Goal: Task Accomplishment & Management: Use online tool/utility

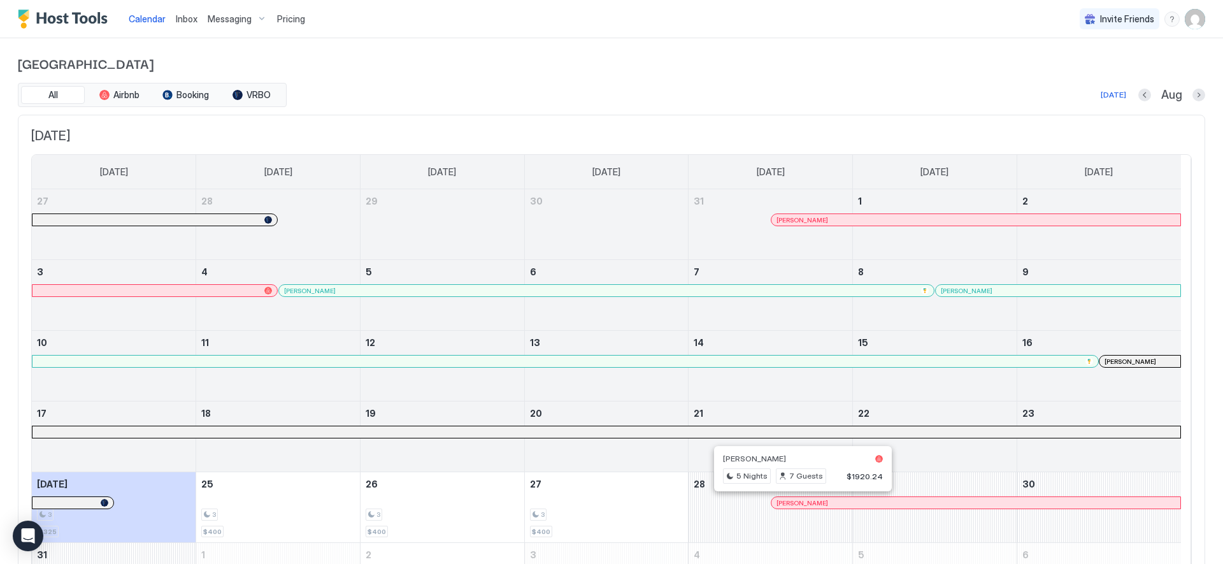
click at [796, 501] on div at bounding box center [796, 502] width 10 height 10
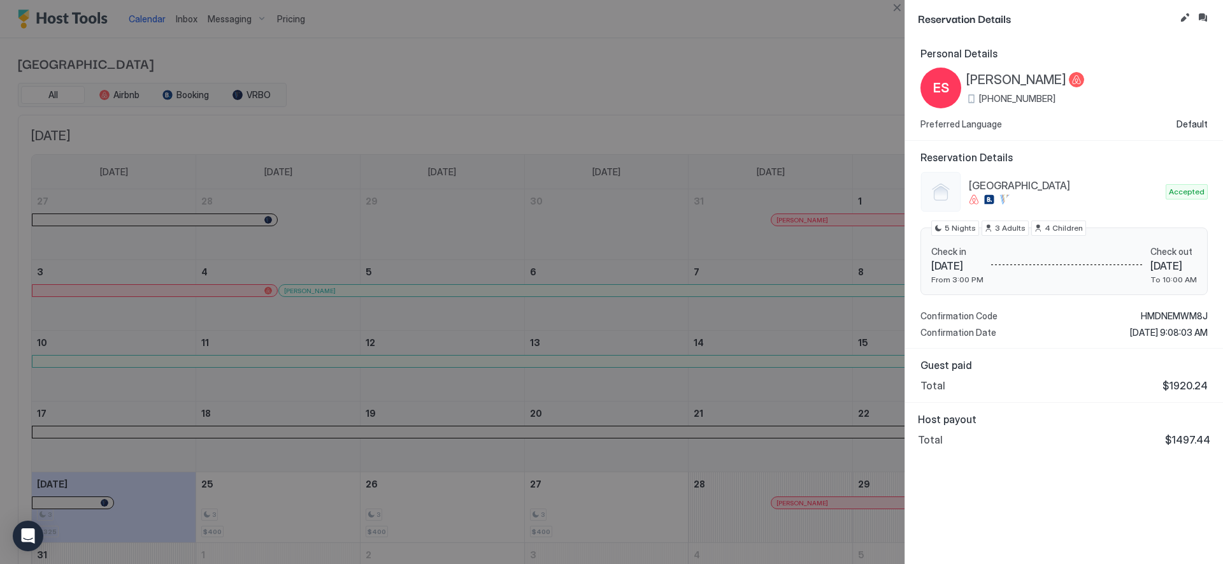
click at [734, 64] on div at bounding box center [611, 282] width 1223 height 564
click at [901, 6] on button "Close" at bounding box center [896, 7] width 15 height 15
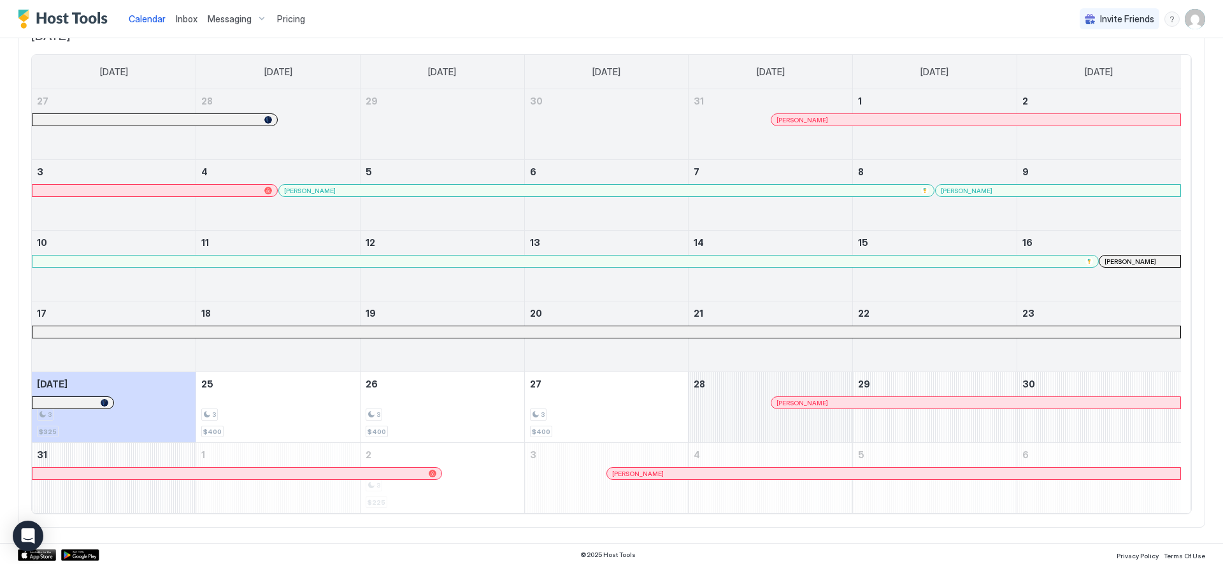
scroll to position [102, 0]
click at [280, 19] on span "Pricing" at bounding box center [291, 18] width 28 height 11
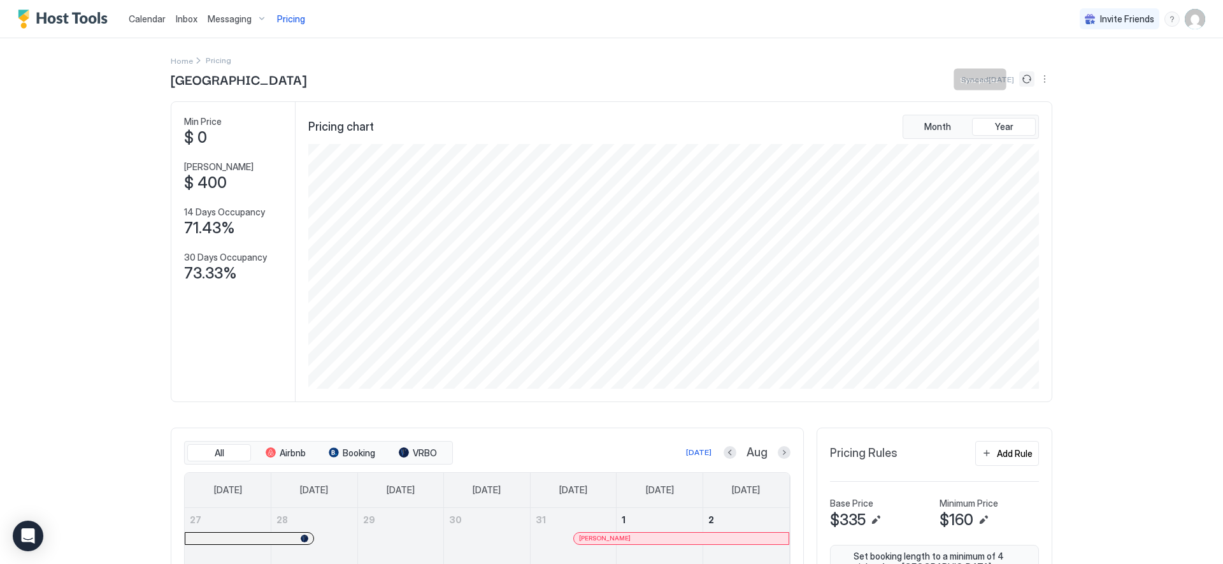
click at [1023, 80] on button "Sync prices" at bounding box center [1026, 78] width 15 height 15
click at [1019, 77] on button "Sync prices" at bounding box center [1026, 78] width 15 height 15
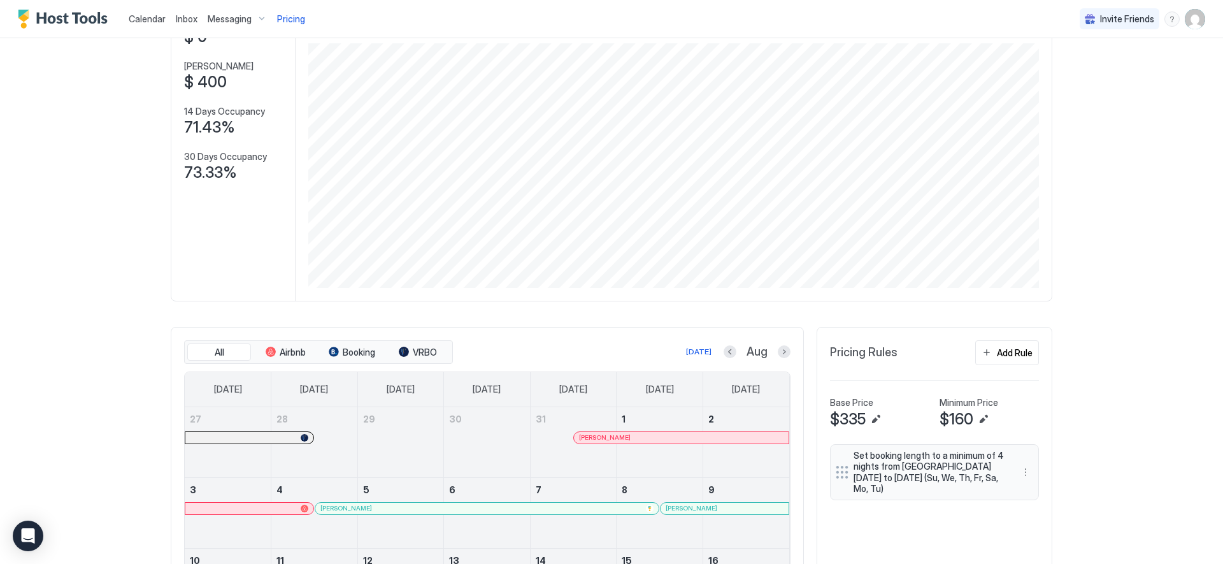
scroll to position [109, 0]
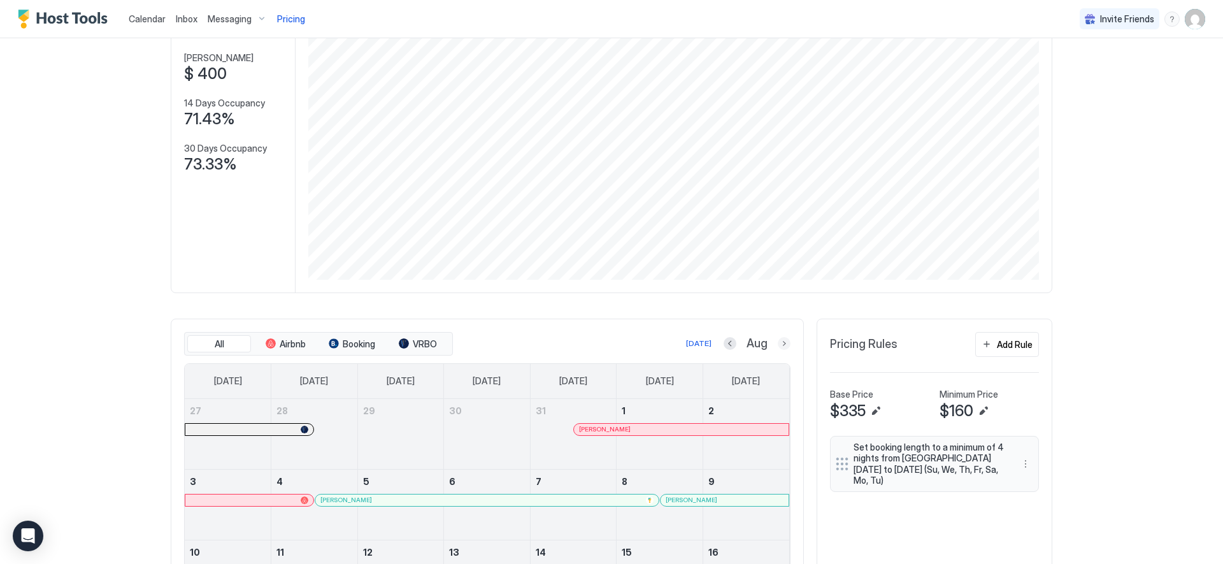
click at [779, 342] on button "Next month" at bounding box center [784, 343] width 13 height 13
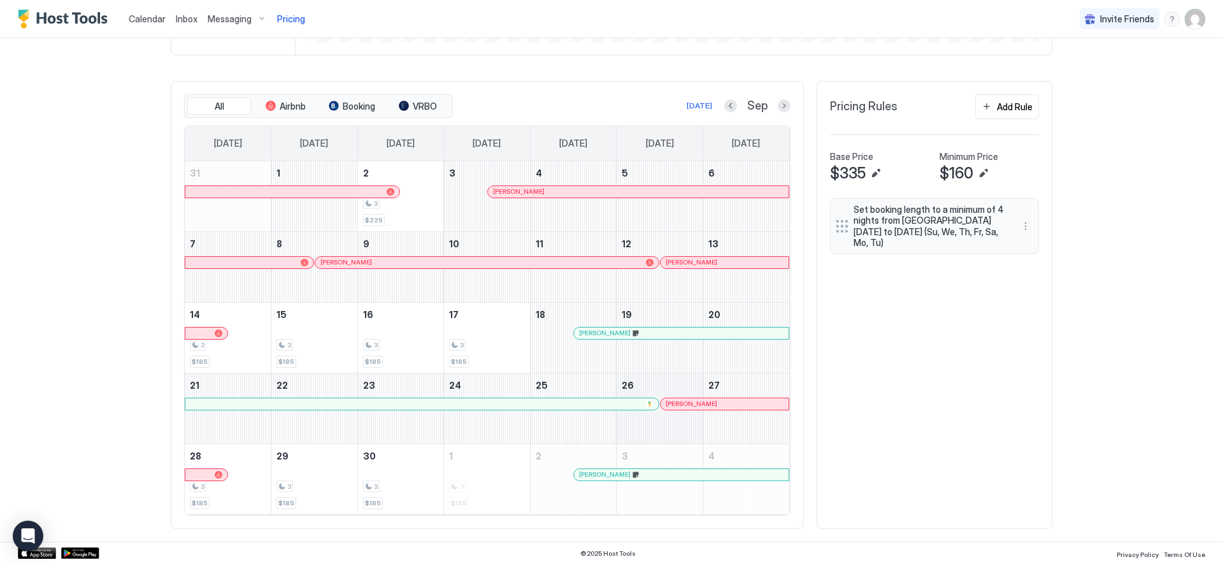
scroll to position [347, 0]
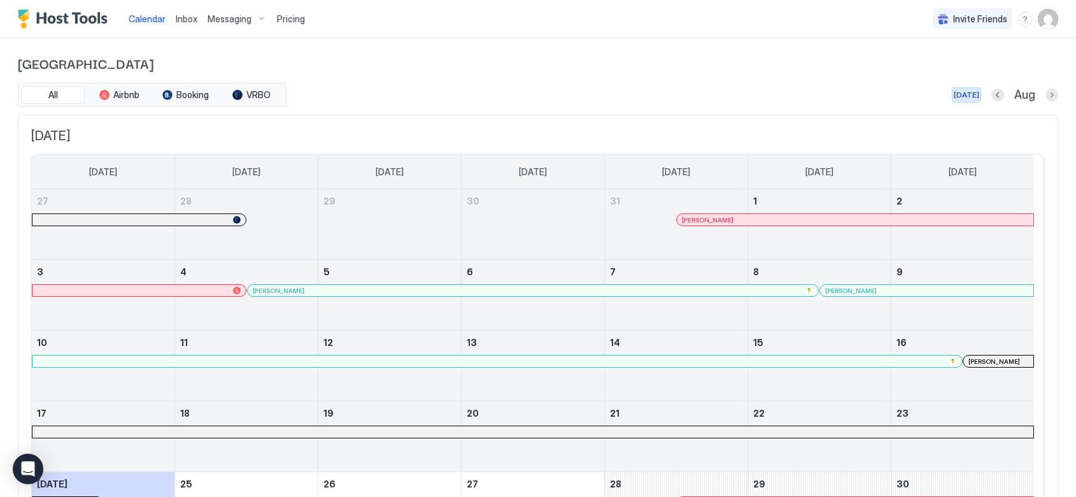
click at [964, 94] on div "[DATE]" at bounding box center [966, 94] width 25 height 11
click at [1046, 95] on button "Next month" at bounding box center [1052, 95] width 13 height 13
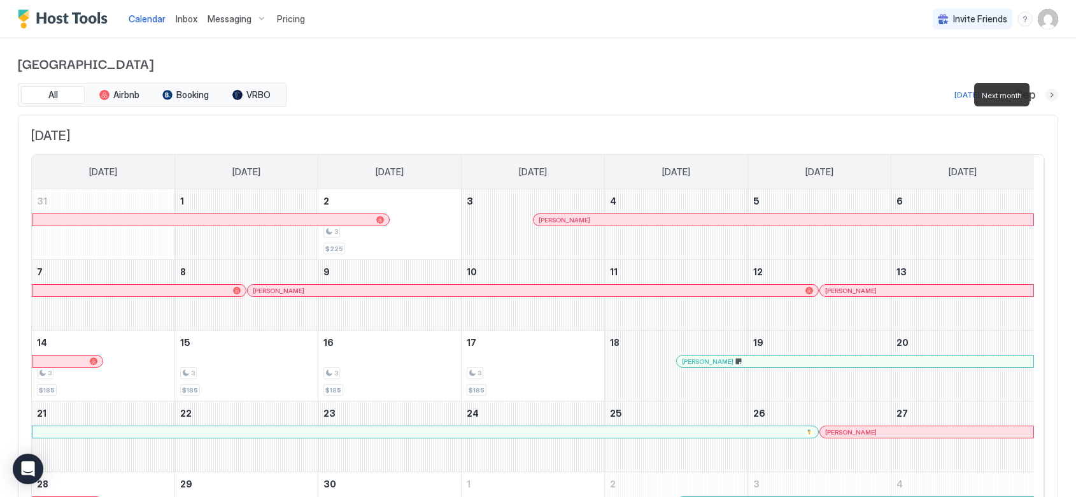
click at [1046, 95] on button "Next month" at bounding box center [1052, 95] width 13 height 13
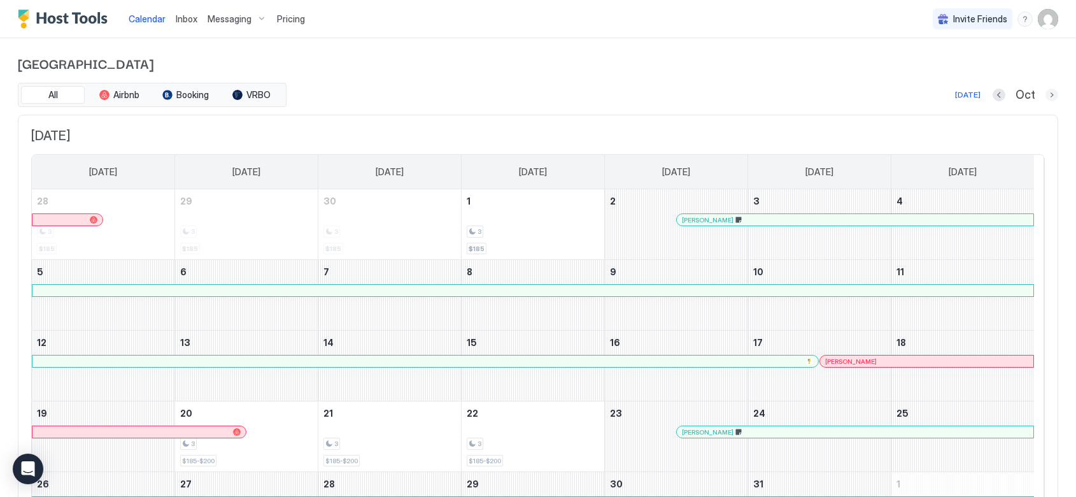
click at [1046, 92] on button "Next month" at bounding box center [1052, 95] width 13 height 13
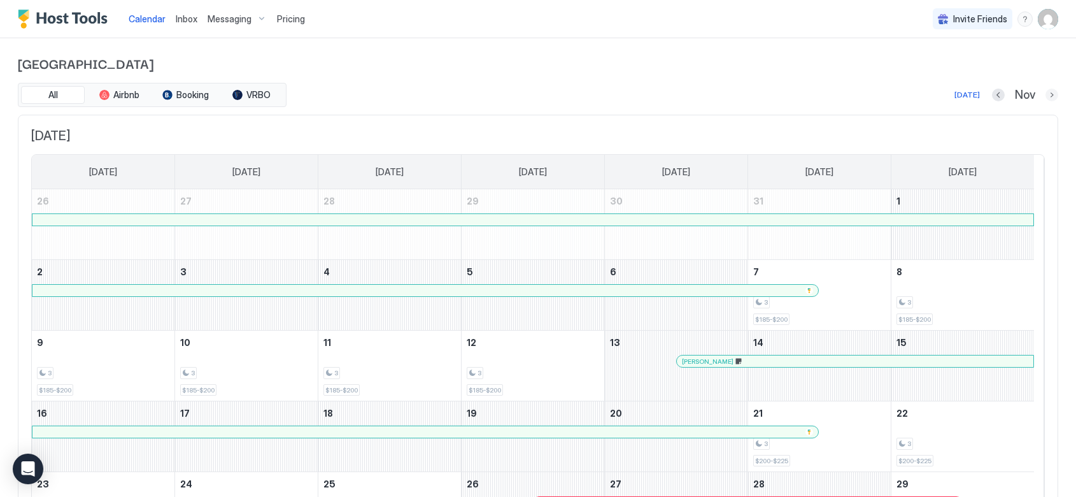
click at [1046, 95] on button "Next month" at bounding box center [1052, 95] width 13 height 13
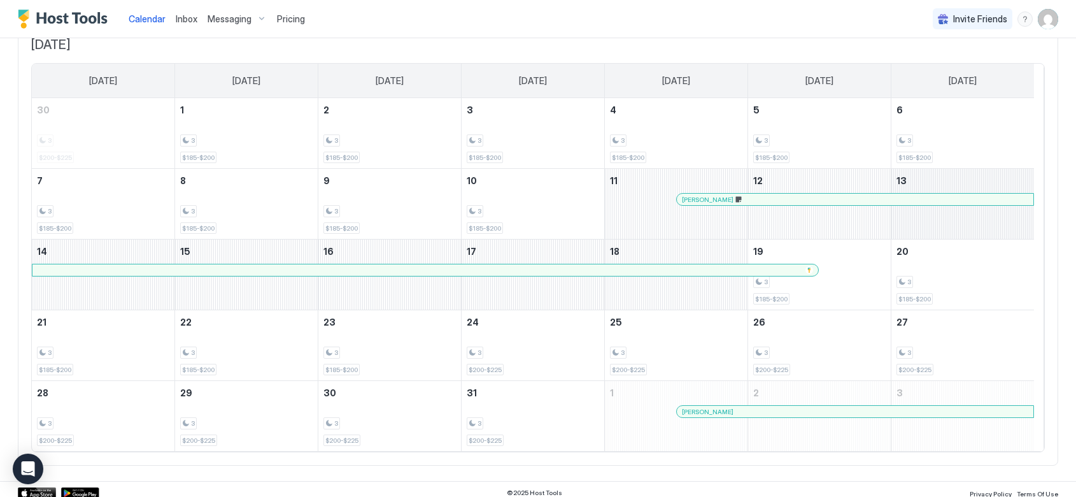
scroll to position [94, 0]
